Goal: Transaction & Acquisition: Purchase product/service

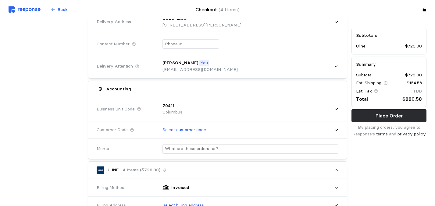
scroll to position [73, 0]
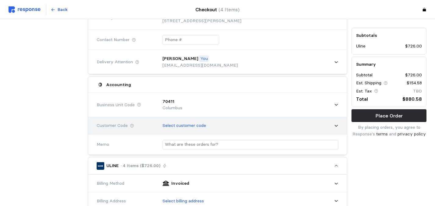
click at [335, 125] on icon at bounding box center [335, 126] width 3 height 2
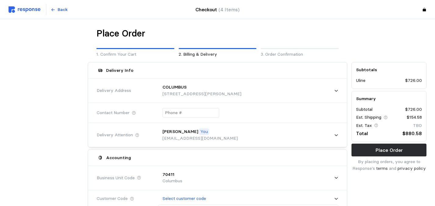
click at [319, 159] on div "Accounting" at bounding box center [217, 158] width 246 height 12
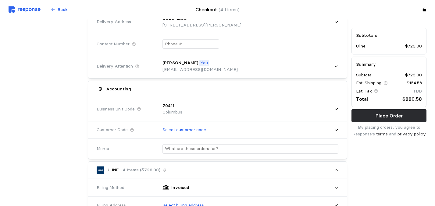
scroll to position [73, 0]
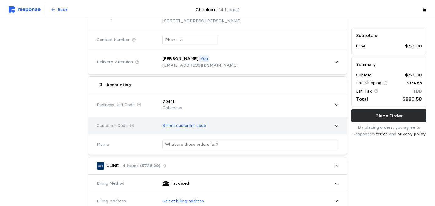
click at [337, 124] on icon at bounding box center [336, 126] width 4 height 4
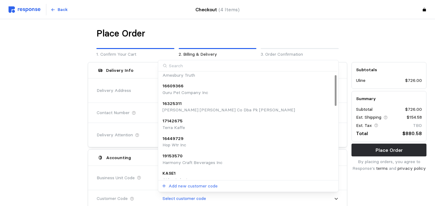
scroll to position [0, 0]
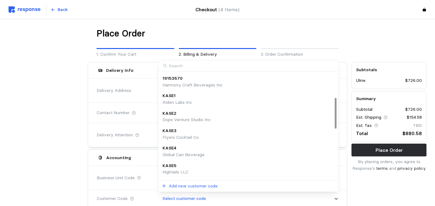
click at [335, 106] on div at bounding box center [335, 113] width 2 height 30
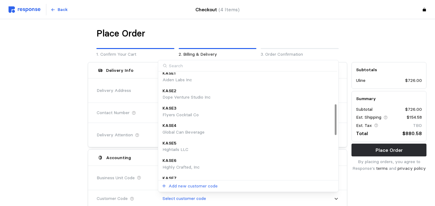
click at [334, 113] on div at bounding box center [335, 119] width 2 height 30
click at [336, 108] on div at bounding box center [335, 115] width 2 height 30
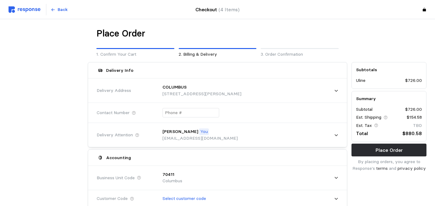
click at [226, 26] on div "Place Order 1. Confirm Your Cart 2. Billing & Delivery 3. Order Confirmation" at bounding box center [218, 43] width 264 height 34
click at [350, 32] on div at bounding box center [388, 43] width 79 height 34
click at [288, 33] on div "Place Order" at bounding box center [217, 34] width 242 height 12
click at [296, 27] on div "Place Order 1. Confirm Your Cart 2. Billing & Delivery 3. Order Confirmation" at bounding box center [218, 43] width 264 height 34
